Goal: Task Accomplishment & Management: Use online tool/utility

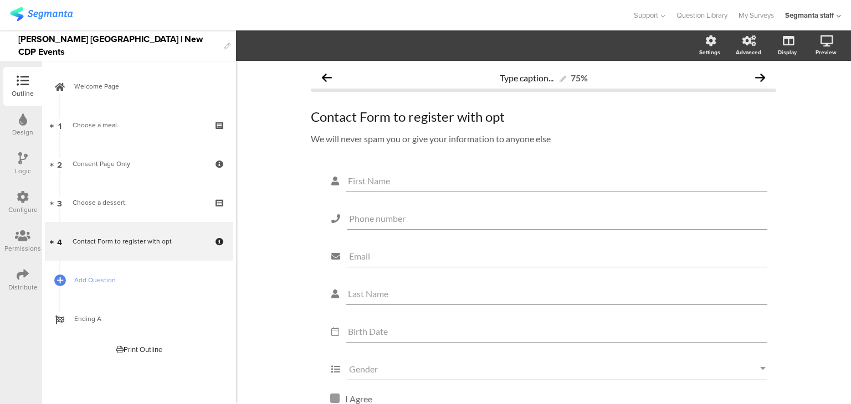
click at [12, 189] on div "Configure" at bounding box center [22, 202] width 39 height 39
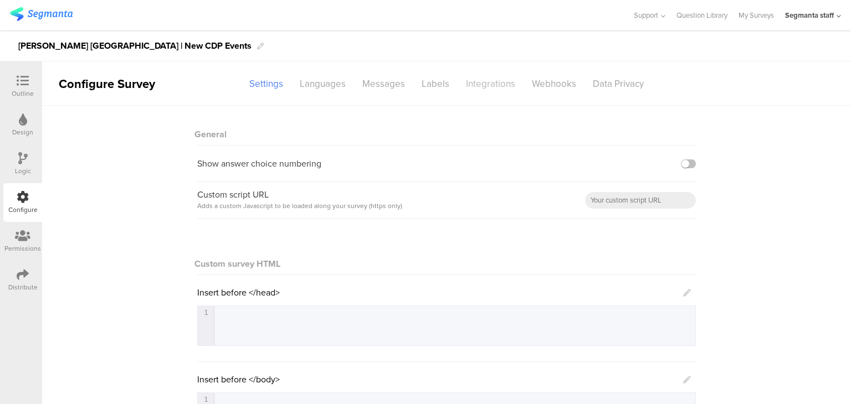
click at [461, 79] on div "Integrations" at bounding box center [491, 83] width 66 height 19
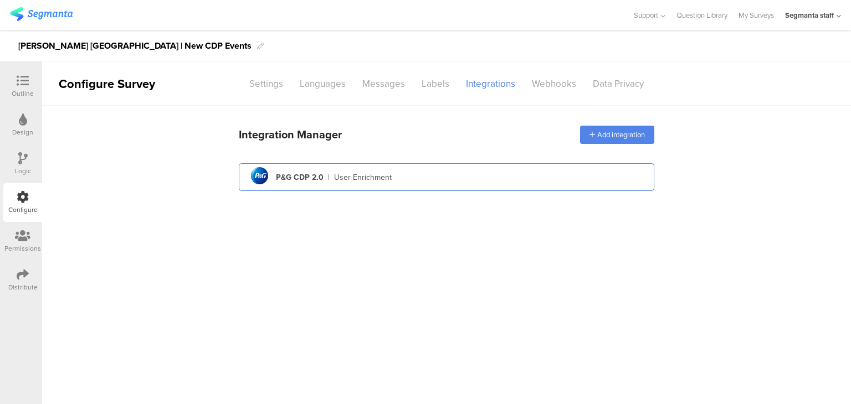
click at [361, 183] on div "pg logo P&G CDP 2.0 | User Enrichment" at bounding box center [447, 177] width 398 height 27
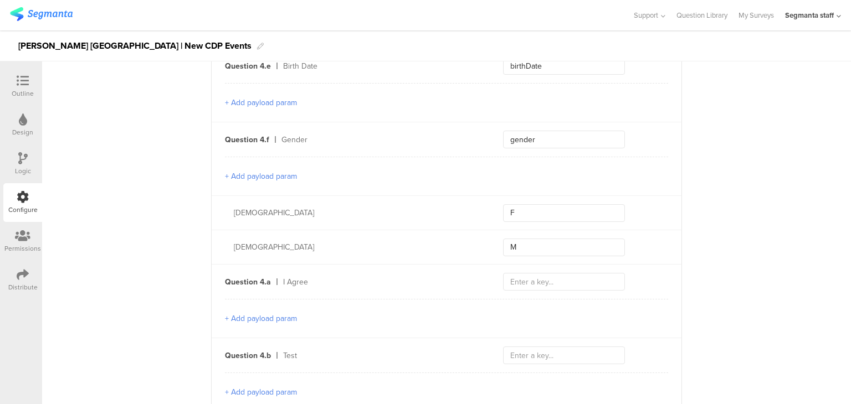
scroll to position [1298, 0]
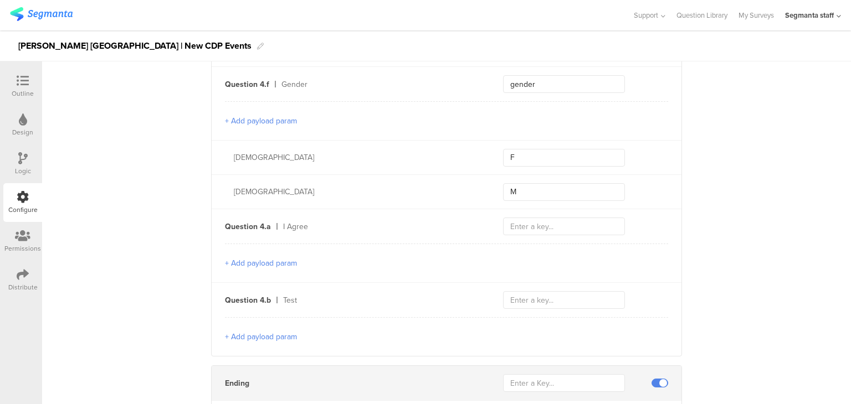
click at [279, 258] on button "+ Add payload param" at bounding box center [261, 264] width 72 height 12
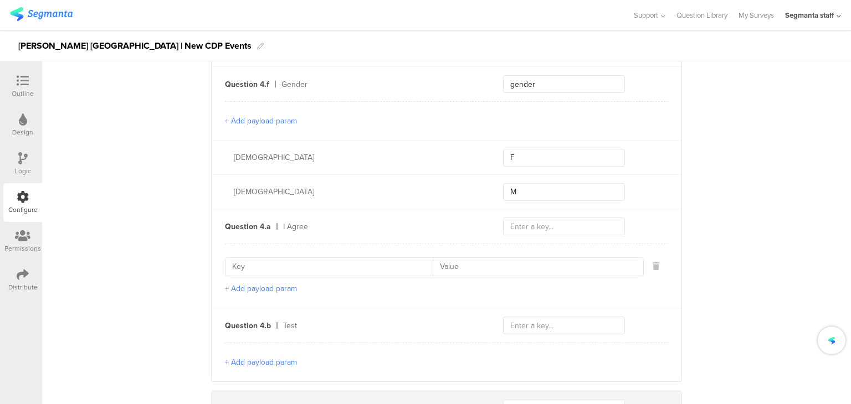
click at [274, 258] on input at bounding box center [332, 267] width 201 height 18
type input "optId"
click at [238, 283] on button "+ Add payload param" at bounding box center [261, 289] width 72 height 12
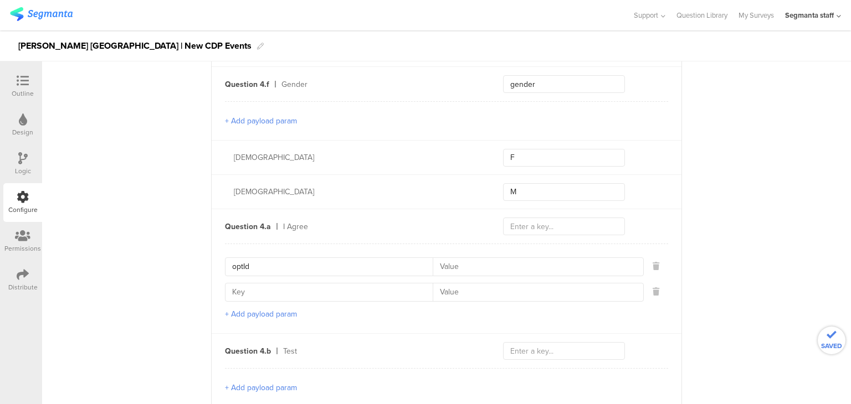
click at [246, 286] on input at bounding box center [332, 293] width 201 height 18
type input "contactCategory"
click at [238, 309] on button "+ Add payload param" at bounding box center [261, 315] width 72 height 12
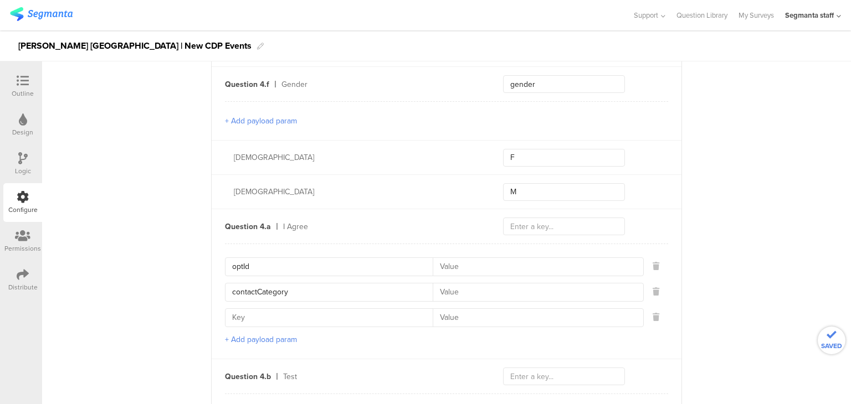
click at [248, 309] on input at bounding box center [332, 318] width 201 height 18
type input "contactType"
click at [281, 334] on button "+ Add payload param" at bounding box center [261, 340] width 72 height 12
click at [281, 335] on input at bounding box center [332, 344] width 201 height 18
type input "optNumber"
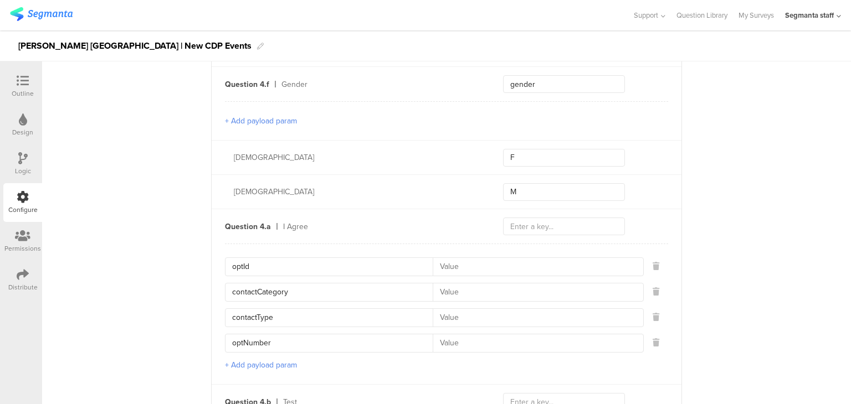
click at [463, 260] on input at bounding box center [535, 267] width 204 height 18
type input "111_11"
click at [447, 284] on input at bounding box center [535, 293] width 204 height 18
type input "EP"
click at [453, 309] on input at bounding box center [535, 318] width 204 height 18
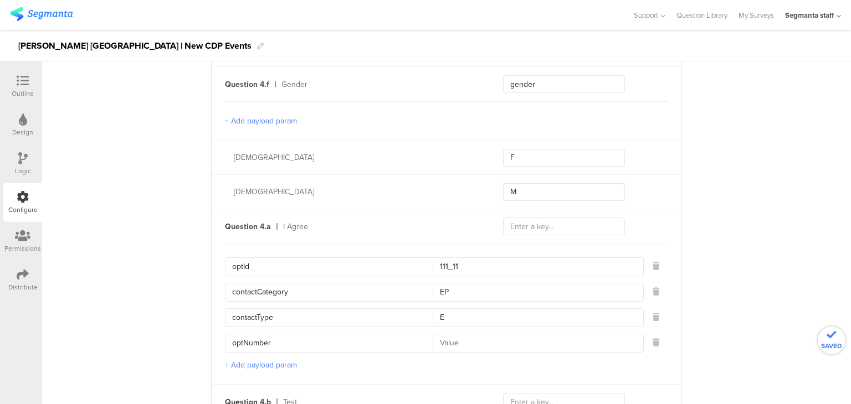
type input "E"
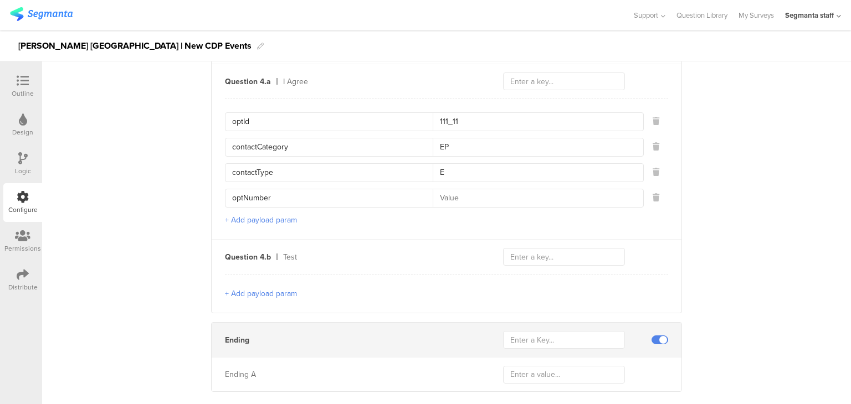
scroll to position [1455, 0]
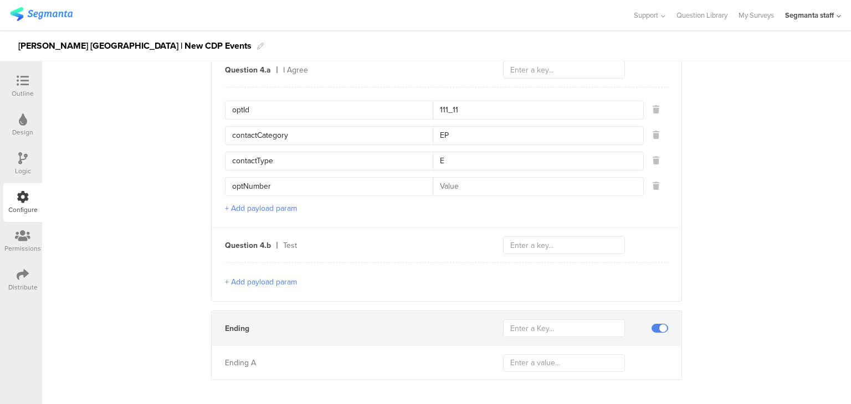
click at [262, 276] on button "+ Add payload param" at bounding box center [261, 282] width 72 height 12
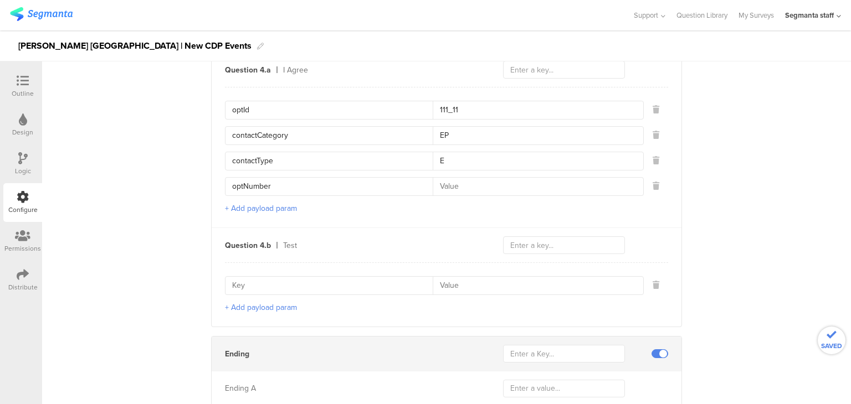
click at [287, 277] on input at bounding box center [332, 286] width 201 height 18
type input "optId"
click at [277, 302] on button "+ Add payload param" at bounding box center [261, 308] width 72 height 12
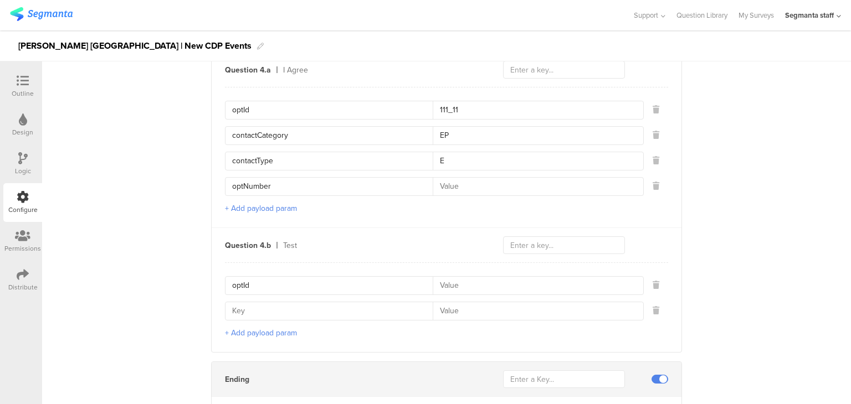
click at [270, 302] on input at bounding box center [332, 311] width 201 height 18
type input "contactCategory"
click at [275, 327] on button "+ Add payload param" at bounding box center [261, 333] width 72 height 12
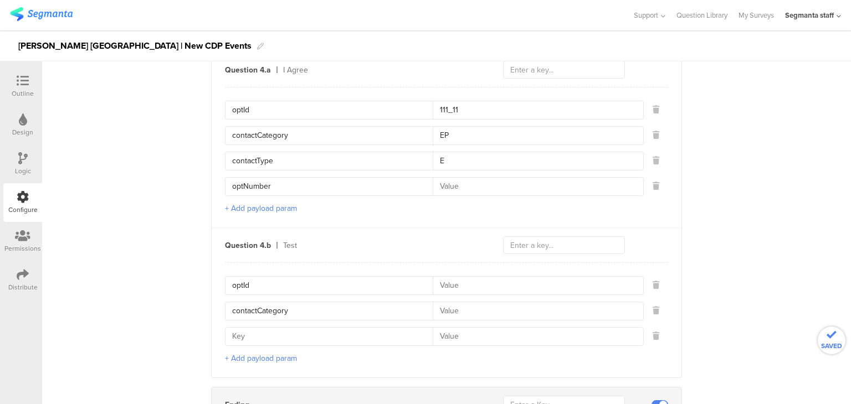
click at [271, 328] on input at bounding box center [332, 337] width 201 height 18
type input "contactType"
click at [246, 353] on button "+ Add payload param" at bounding box center [261, 359] width 72 height 12
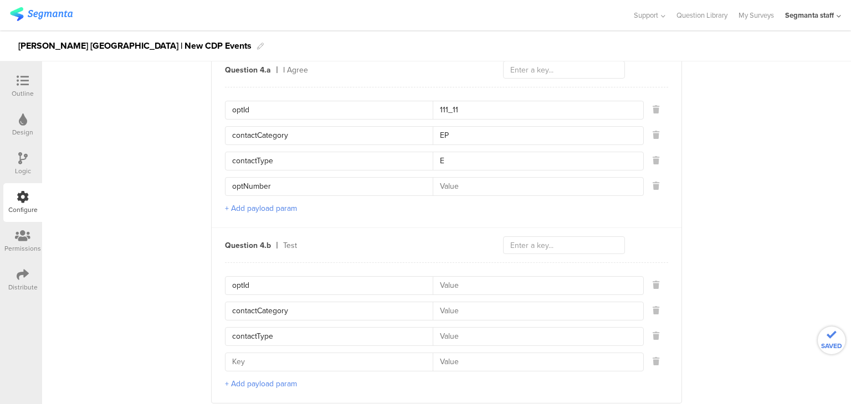
click at [253, 353] on input at bounding box center [332, 362] width 201 height 18
type input "optNumber"
click at [454, 277] on input at bounding box center [535, 286] width 204 height 18
type input "222_22"
click at [450, 302] on input at bounding box center [535, 311] width 204 height 18
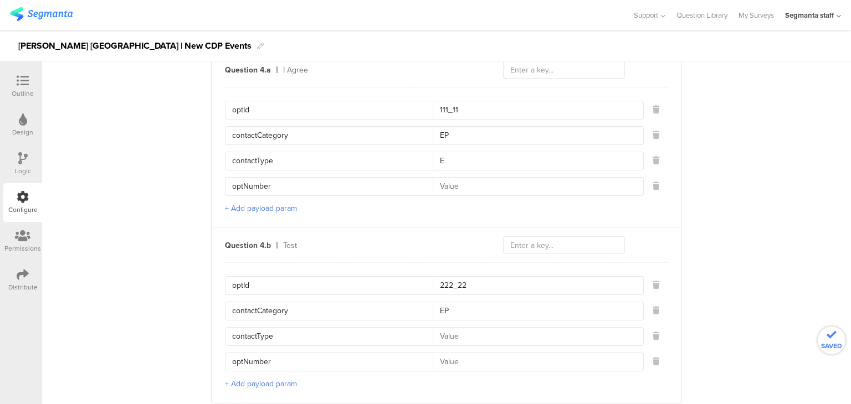
type input "EP"
click at [438, 328] on input at bounding box center [535, 337] width 204 height 18
type input "E"
click at [459, 178] on input at bounding box center [535, 187] width 204 height 18
type input "3"
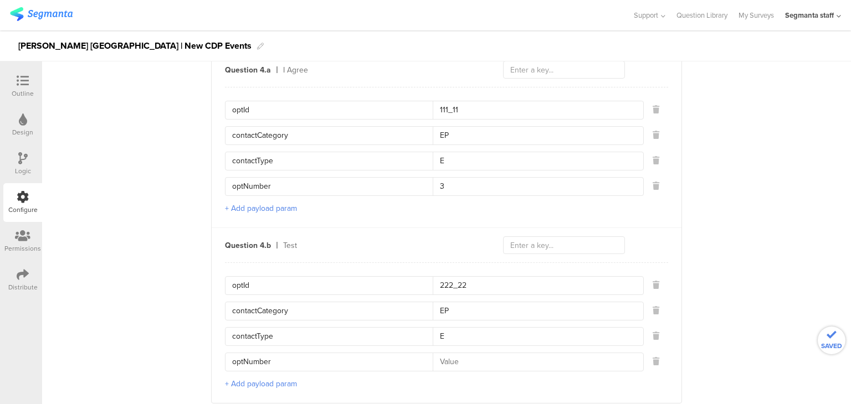
click at [451, 353] on input at bounding box center [535, 362] width 204 height 18
type input "4"
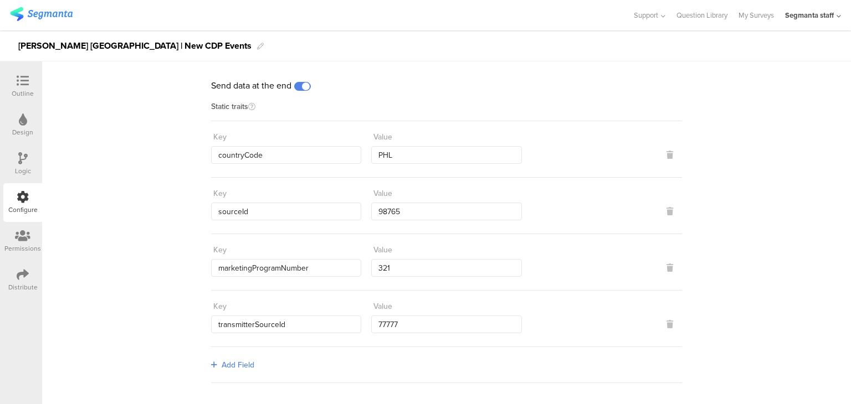
scroll to position [0, 0]
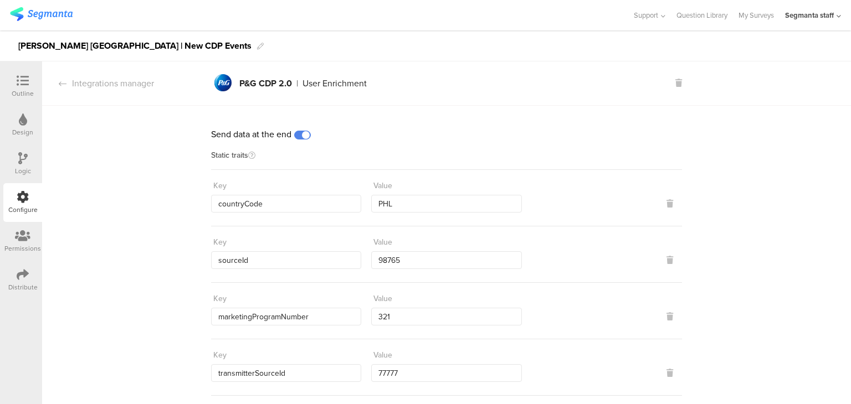
click at [29, 70] on div "Outline" at bounding box center [22, 86] width 39 height 39
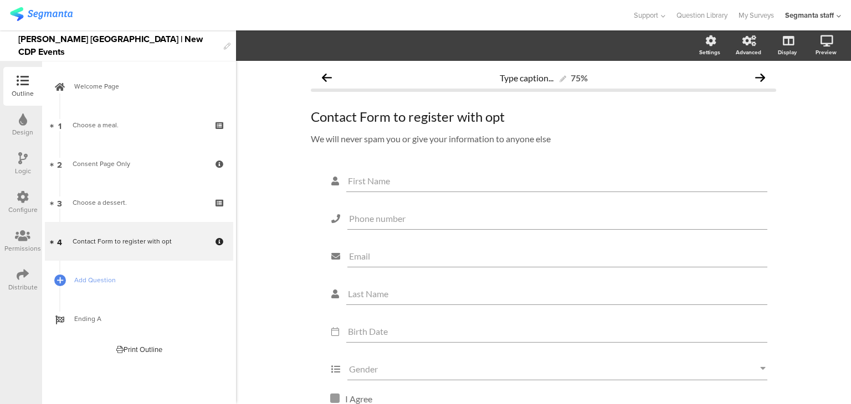
click at [17, 274] on div "Distribute" at bounding box center [22, 280] width 39 height 39
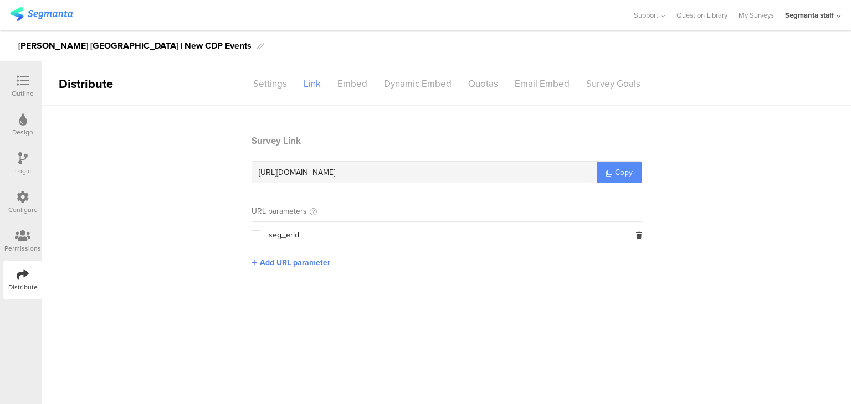
click at [628, 172] on span "Copy" at bounding box center [624, 173] width 18 height 12
click at [626, 174] on span "Copy" at bounding box center [624, 173] width 18 height 12
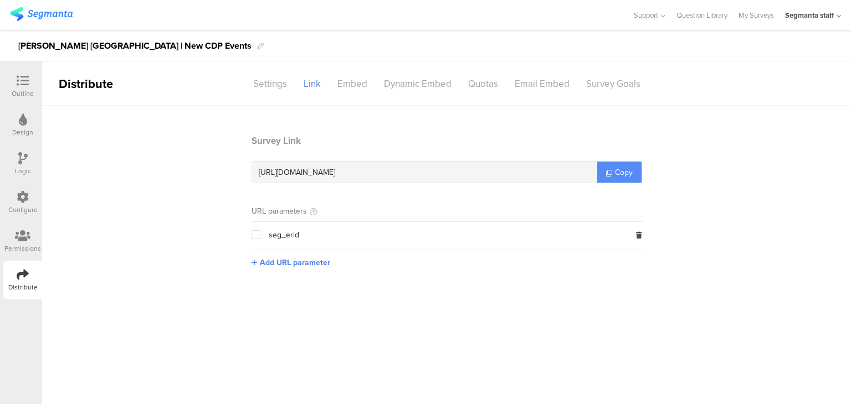
click at [625, 175] on span "Copy" at bounding box center [624, 173] width 18 height 12
click at [31, 201] on div "Configure" at bounding box center [22, 202] width 39 height 39
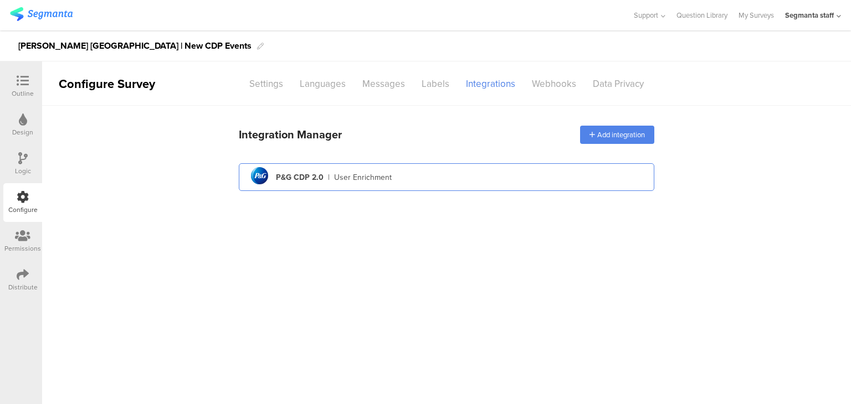
click at [421, 173] on div "pg logo P&G CDP 2.0 | User Enrichment" at bounding box center [447, 177] width 398 height 27
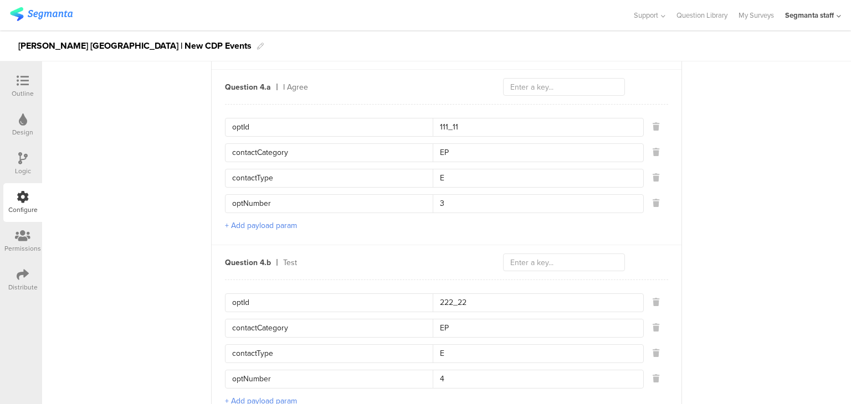
scroll to position [1495, 0]
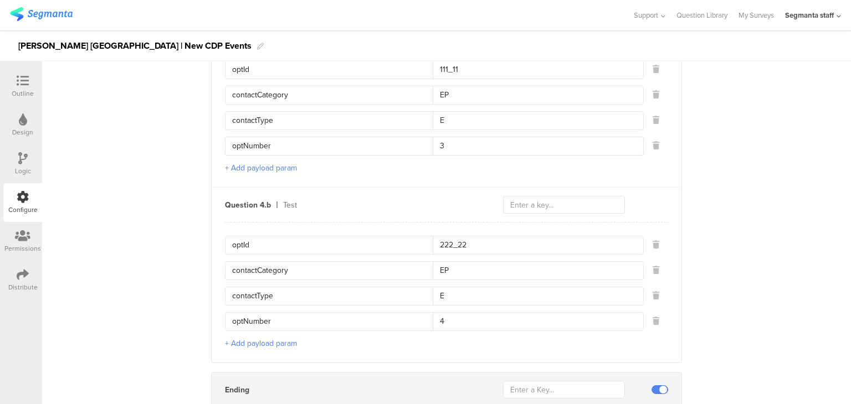
click at [229, 162] on button "+ Add payload param" at bounding box center [261, 168] width 72 height 12
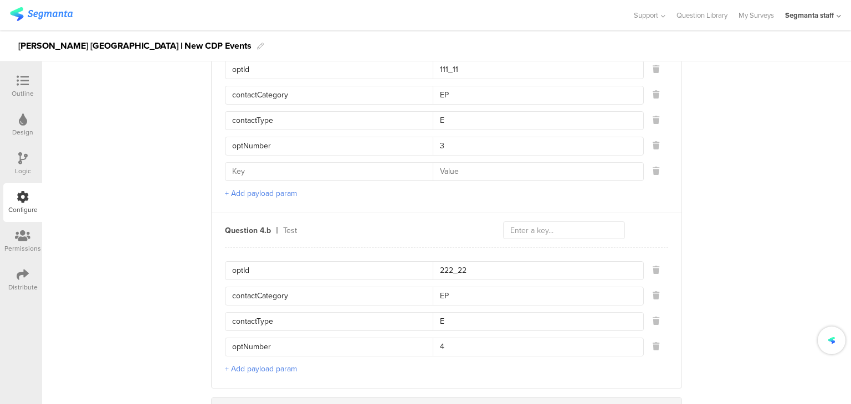
click at [246, 163] on input at bounding box center [332, 172] width 201 height 18
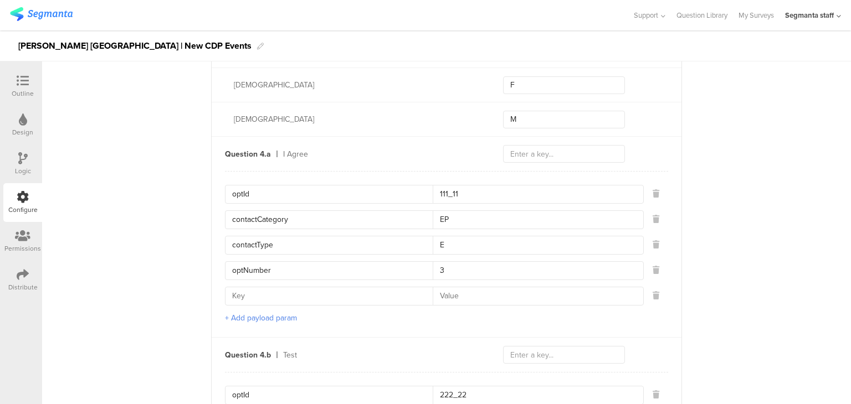
scroll to position [1360, 0]
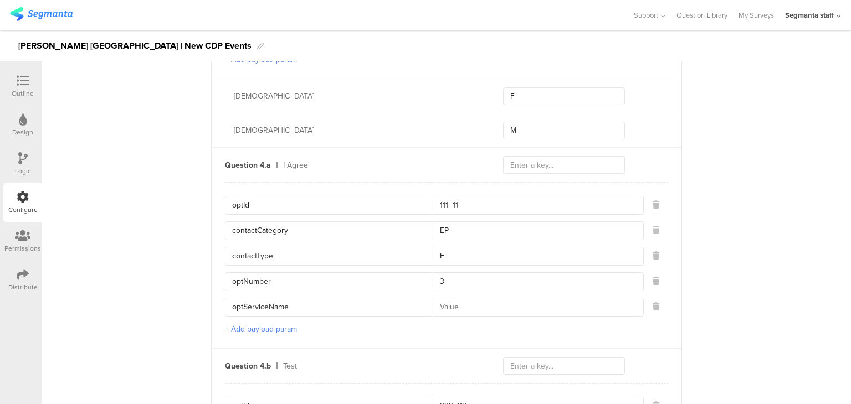
type input "optServiceName"
click at [456, 299] on input at bounding box center [535, 308] width 204 height 18
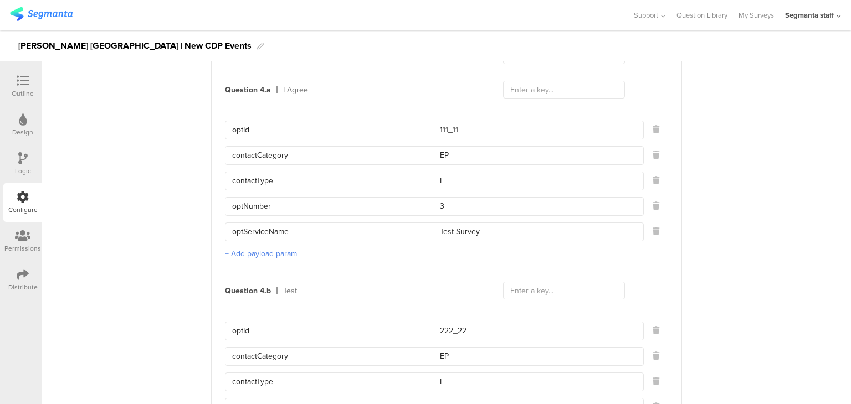
scroll to position [1526, 0]
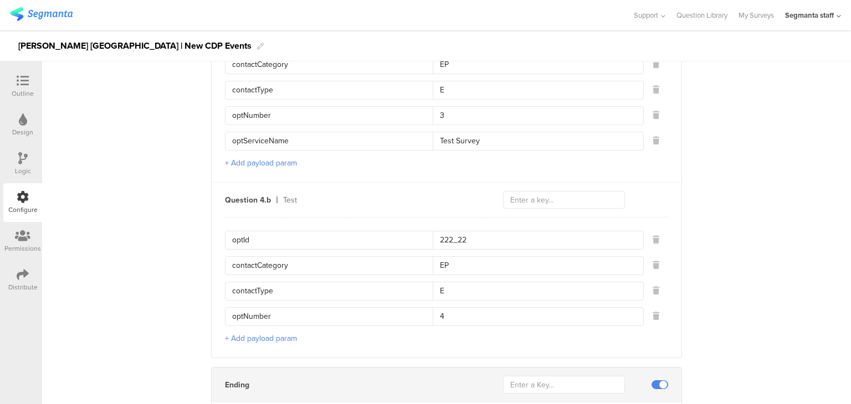
type input "Test Survey"
click at [266, 333] on button "+ Add payload param" at bounding box center [261, 339] width 72 height 12
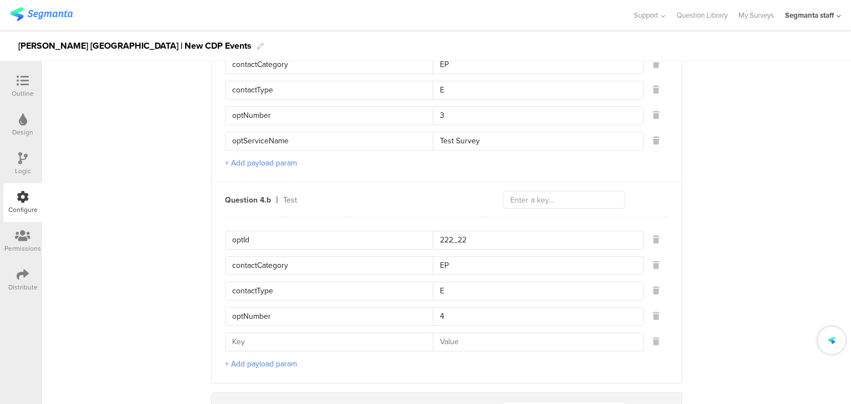
click at [263, 333] on input at bounding box center [332, 342] width 201 height 18
type input "optServiceName"
click at [468, 333] on input at bounding box center [535, 342] width 204 height 18
type input "Test Survey"
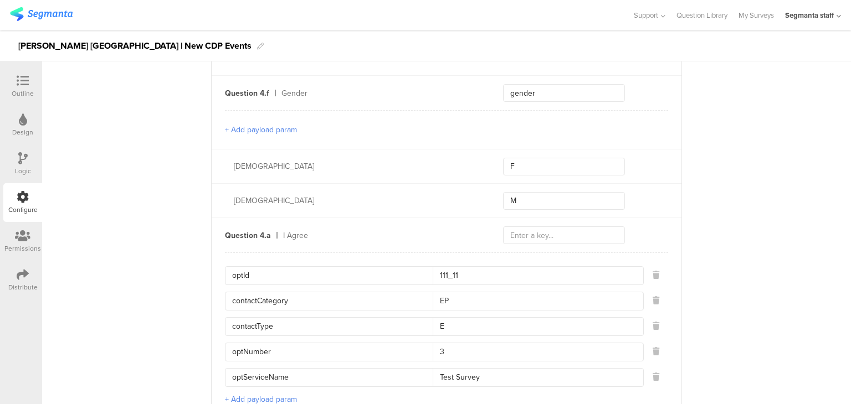
scroll to position [1415, 0]
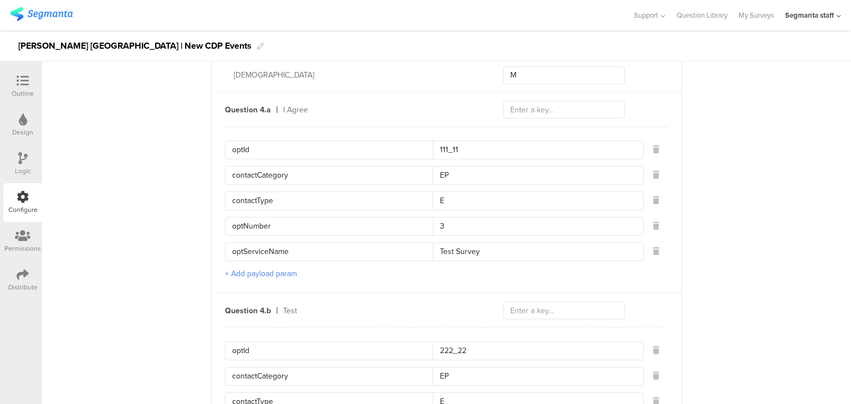
click at [248, 268] on button "+ Add payload param" at bounding box center [261, 274] width 72 height 12
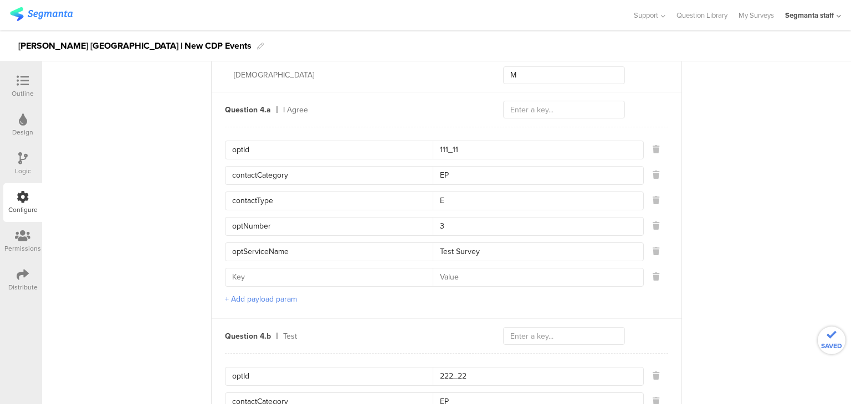
click at [253, 269] on input at bounding box center [332, 278] width 201 height 18
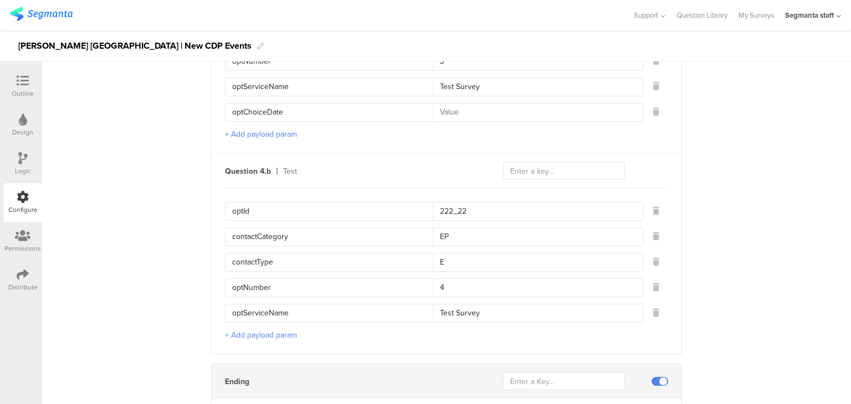
scroll to position [1581, 0]
type input "optChoiceDate"
click at [265, 328] on button "+ Add payload param" at bounding box center [261, 334] width 72 height 12
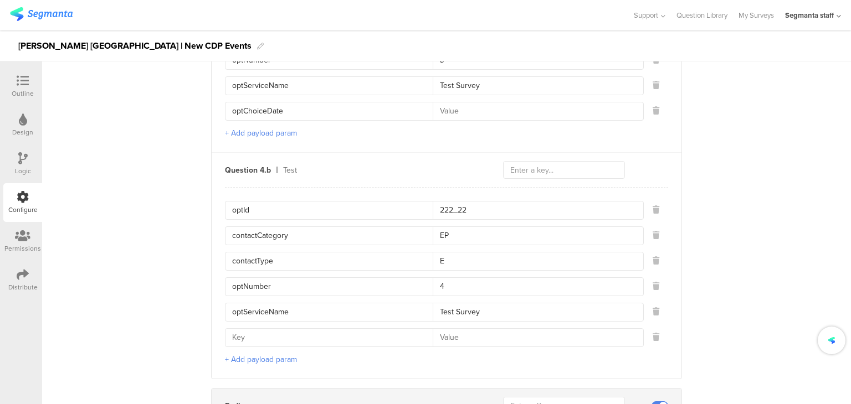
click at [277, 329] on input at bounding box center [332, 338] width 201 height 18
type input "optChoiceDate"
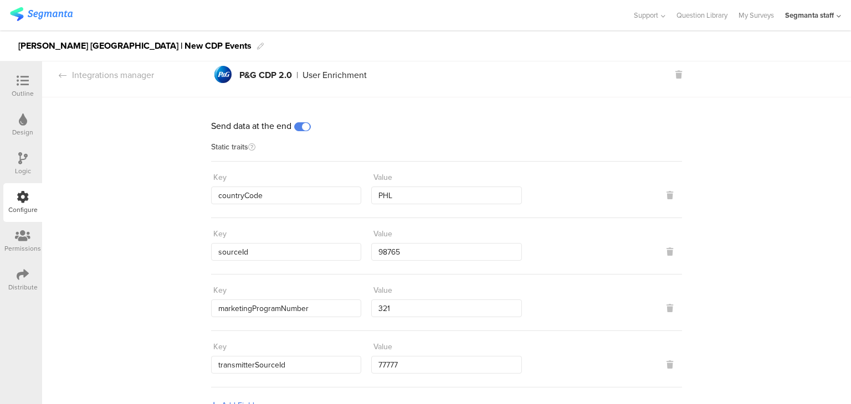
scroll to position [0, 0]
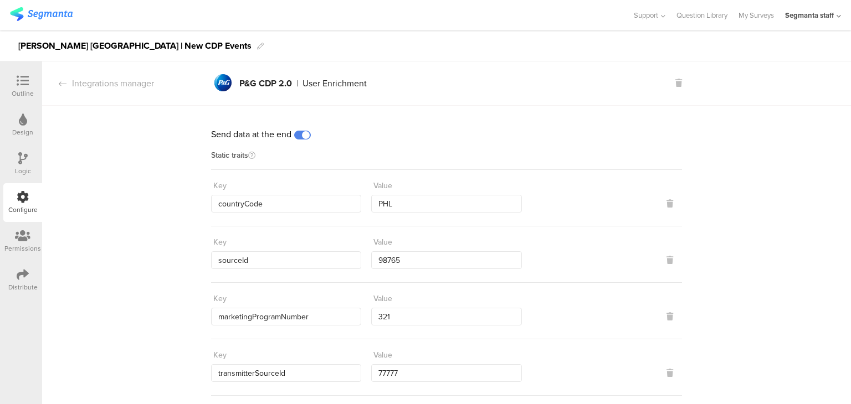
click at [147, 89] on div "Integrations manager" at bounding box center [98, 83] width 112 height 13
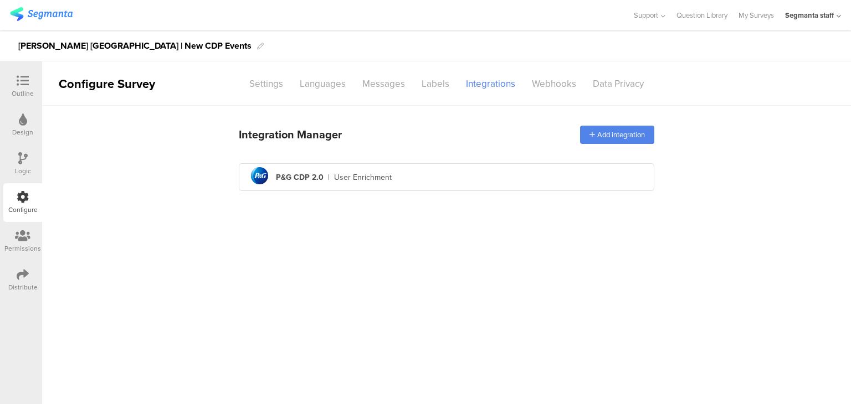
click at [17, 288] on div "Distribute" at bounding box center [22, 287] width 29 height 10
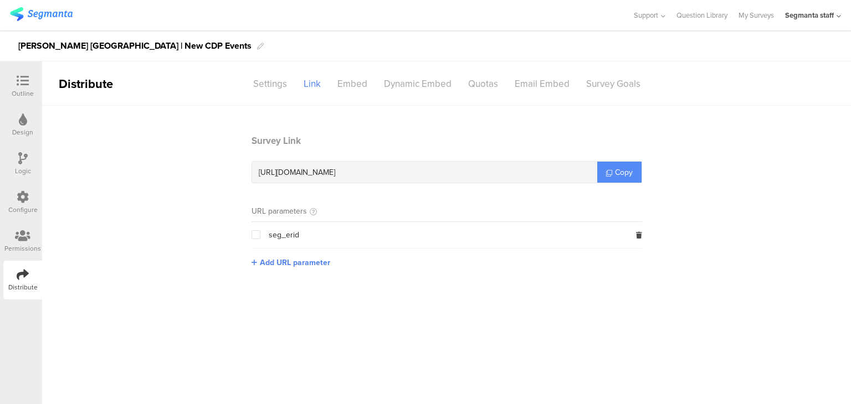
click at [598, 175] on link "Copy" at bounding box center [619, 172] width 44 height 21
click at [600, 175] on link "Copy" at bounding box center [619, 172] width 44 height 21
click at [597, 175] on div "[URL][DOMAIN_NAME]" at bounding box center [424, 172] width 345 height 21
click at [600, 175] on div "https://surveys.segmanta.dev/05437k Copy" at bounding box center [446, 172] width 390 height 22
drag, startPoint x: 602, startPoint y: 175, endPoint x: 609, endPoint y: 175, distance: 7.2
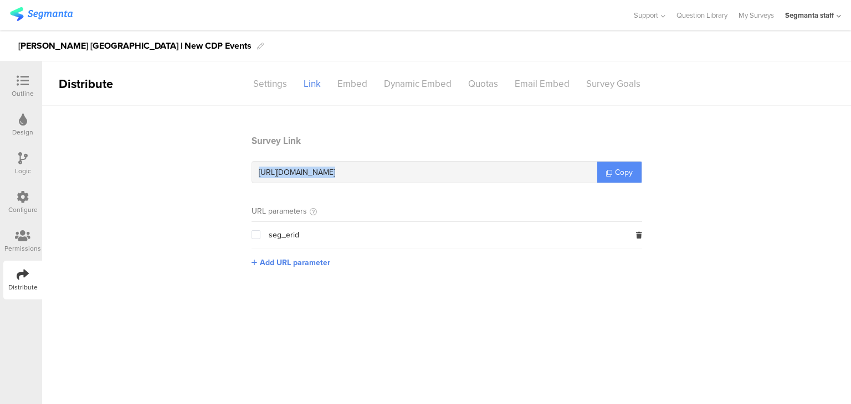
click at [603, 175] on link "Copy" at bounding box center [619, 172] width 44 height 21
